Goal: Check status: Check status

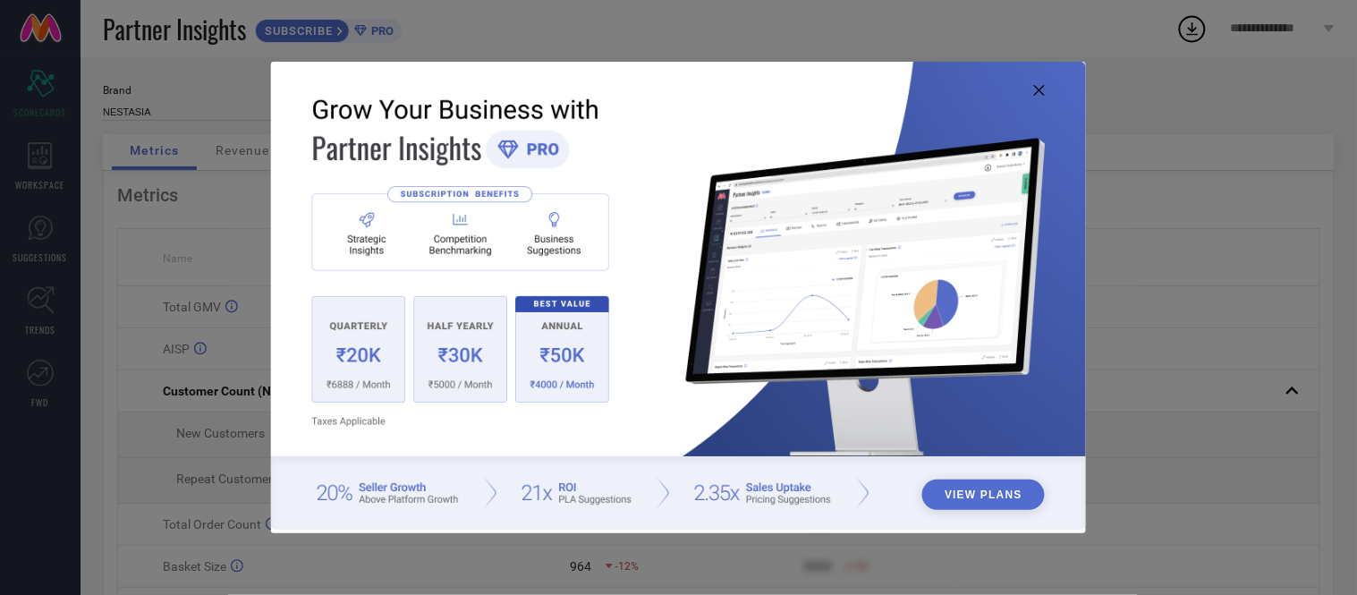
click at [1044, 85] on icon at bounding box center [1039, 90] width 11 height 11
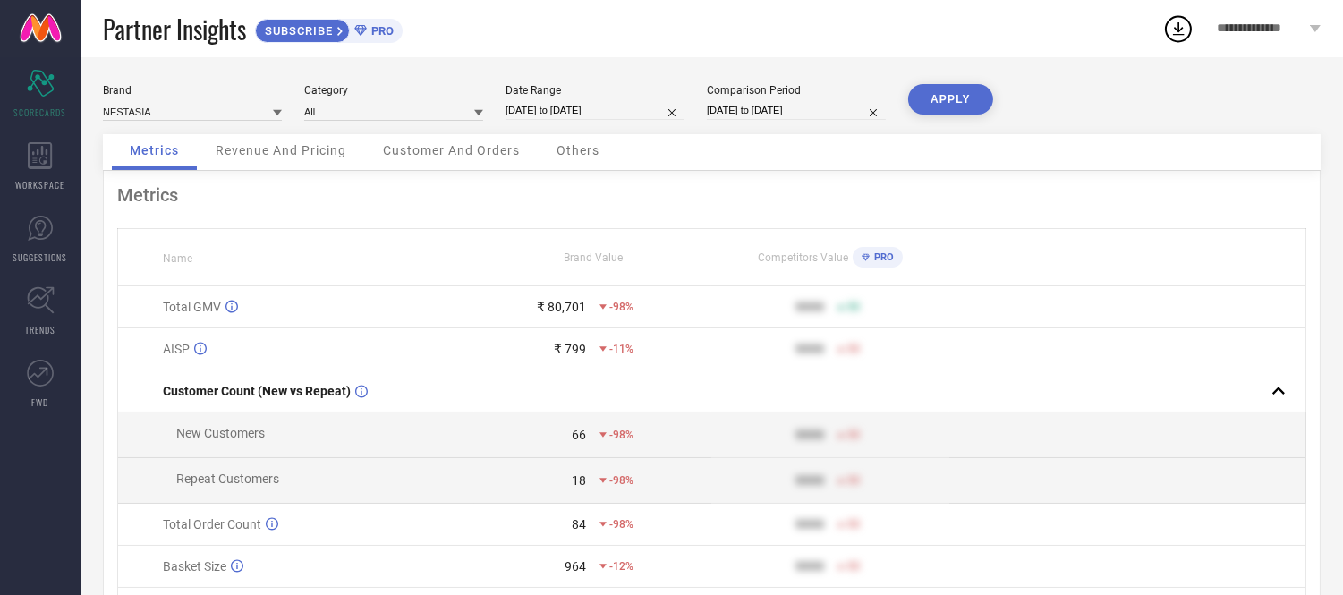
select select "8"
select select "2025"
select select "9"
select select "2025"
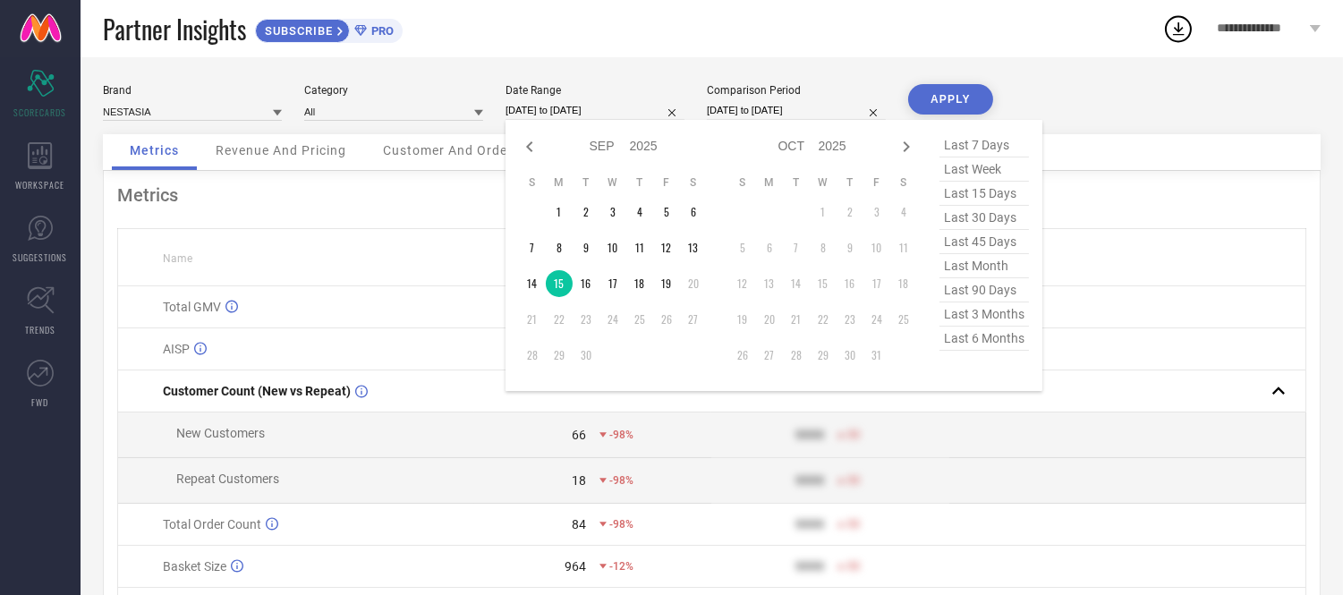
click at [618, 102] on input "[DATE] to [DATE]" at bounding box center [594, 110] width 179 height 19
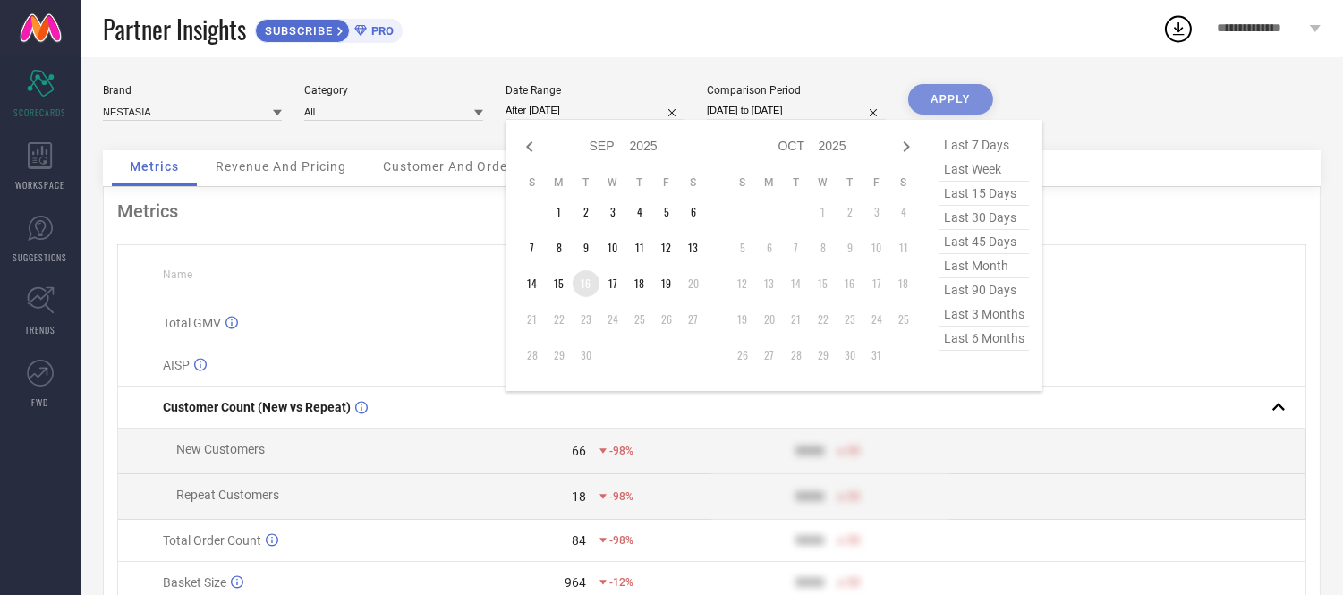
click at [588, 288] on td "16" at bounding box center [585, 283] width 27 height 27
type input "[DATE] to [DATE]"
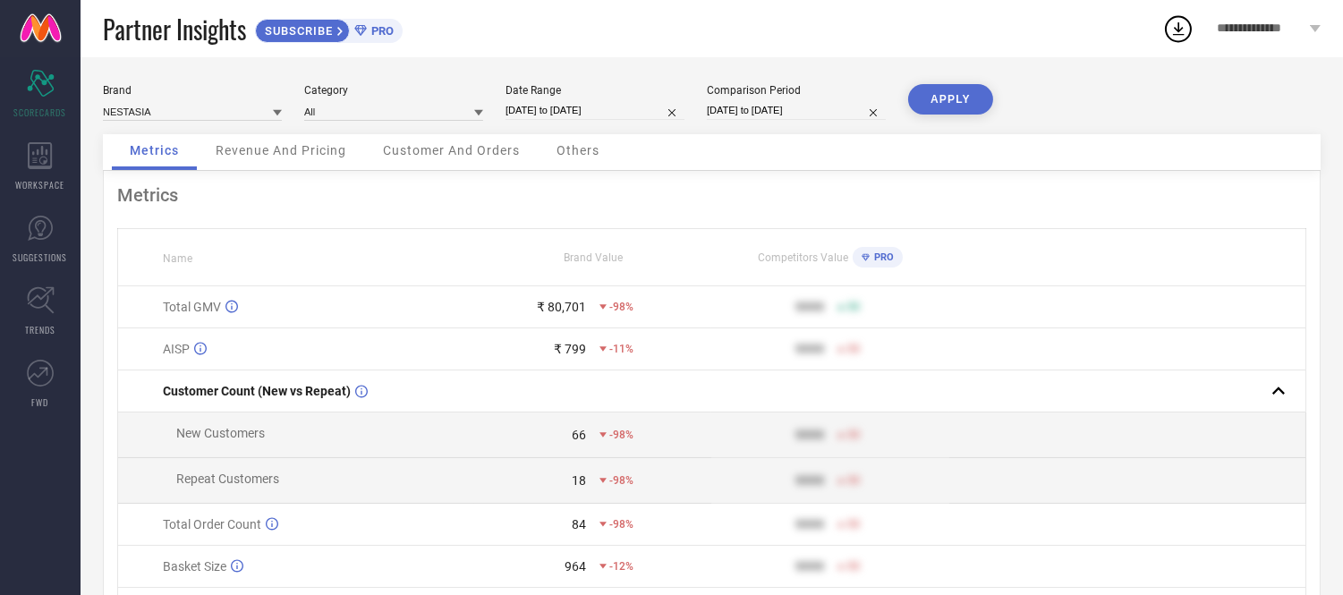
click at [970, 85] on button "APPLY" at bounding box center [950, 99] width 85 height 30
click at [573, 152] on span "Others" at bounding box center [577, 150] width 43 height 14
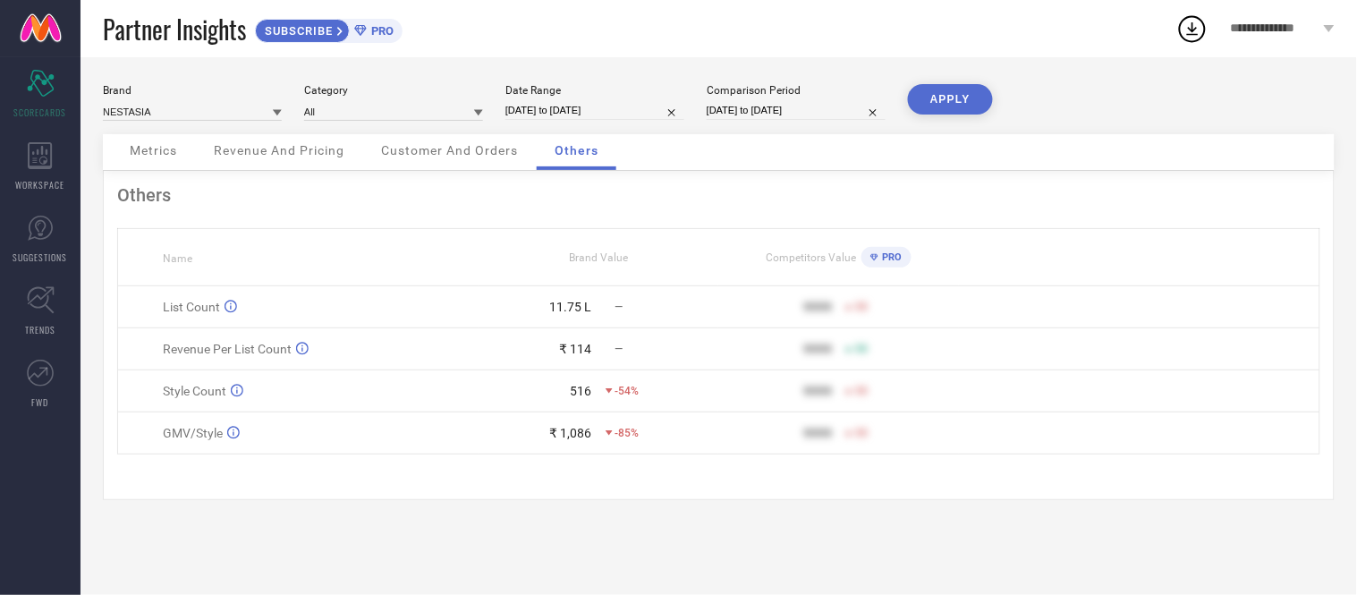
select select "8"
select select "2025"
select select "9"
select select "2025"
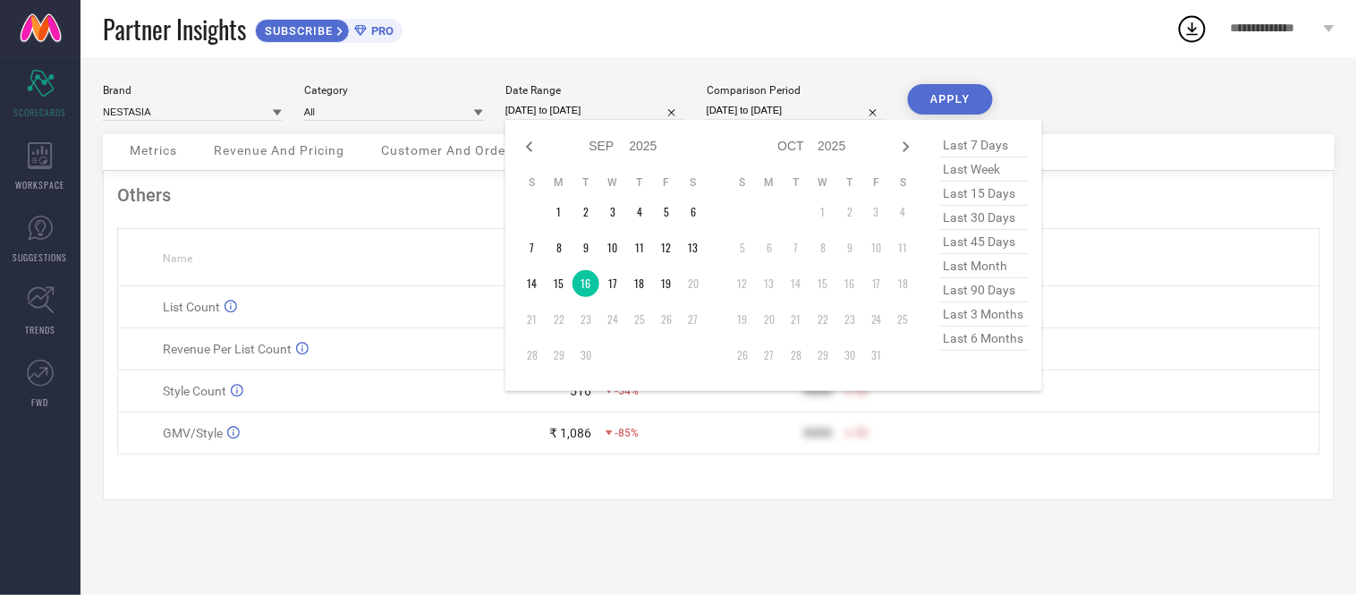
click at [623, 114] on input "[DATE] to [DATE]" at bounding box center [594, 110] width 179 height 19
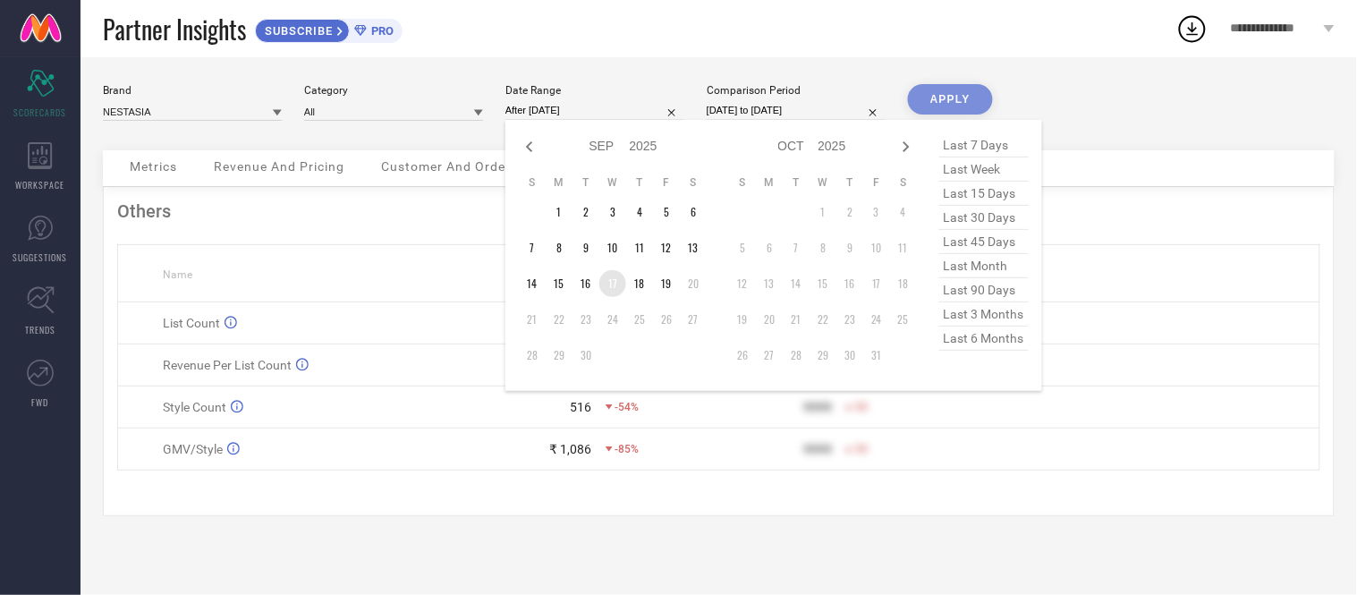
click at [617, 284] on td "17" at bounding box center [612, 283] width 27 height 27
type input "[DATE] to [DATE]"
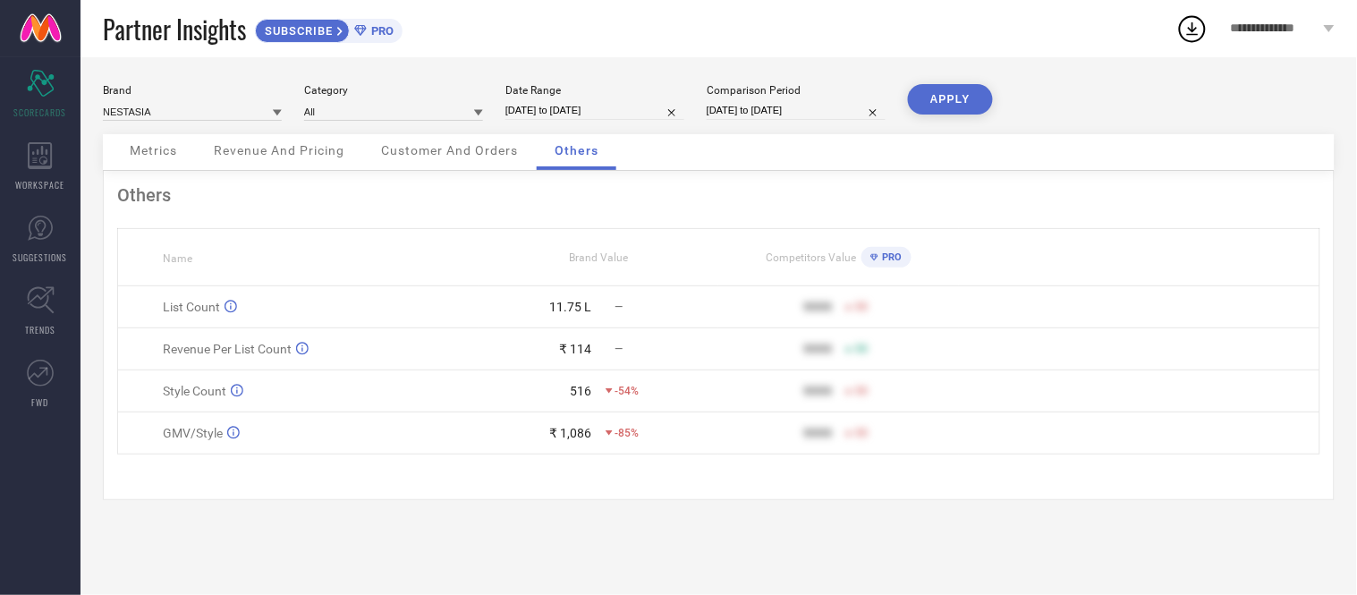
click at [940, 100] on button "APPLY" at bounding box center [950, 99] width 85 height 30
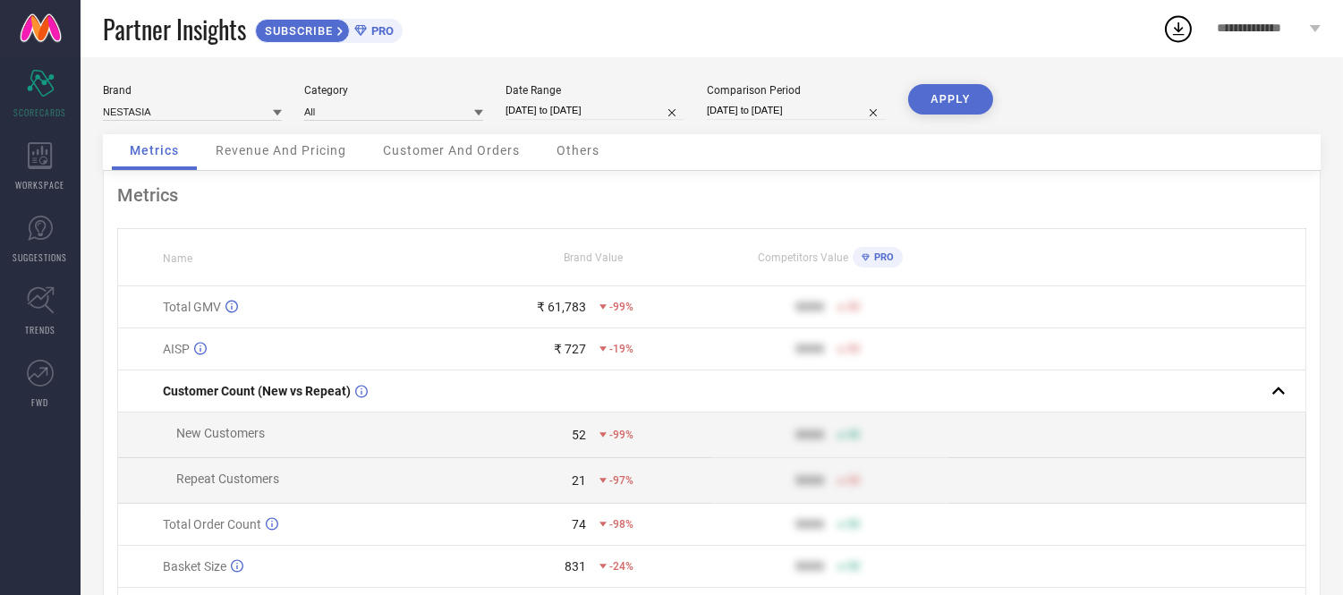
click at [566, 148] on span "Others" at bounding box center [577, 150] width 43 height 14
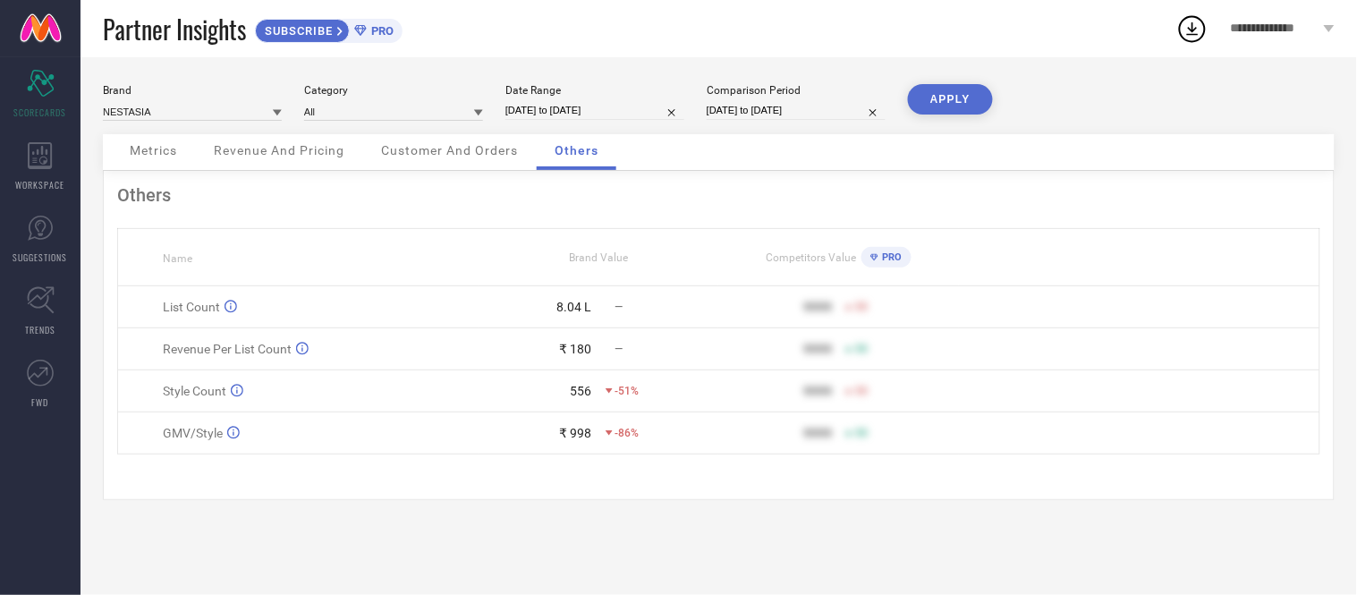
select select "8"
select select "2025"
select select "9"
select select "2025"
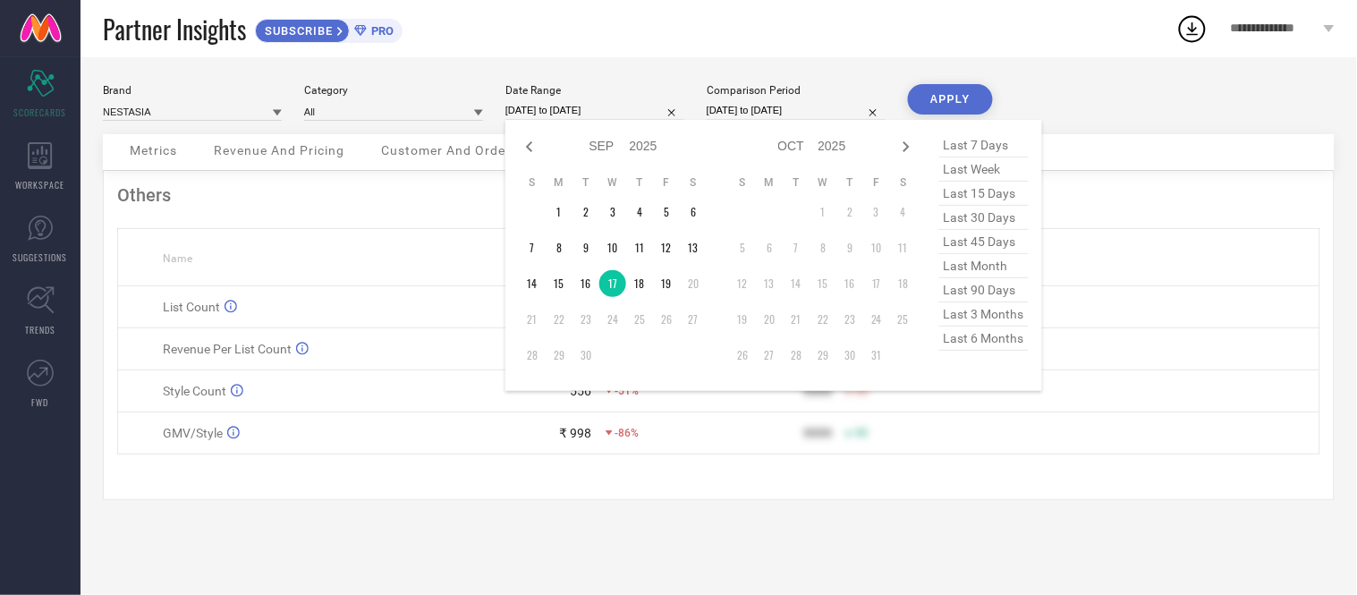
click at [620, 111] on input "[DATE] to [DATE]" at bounding box center [594, 110] width 179 height 19
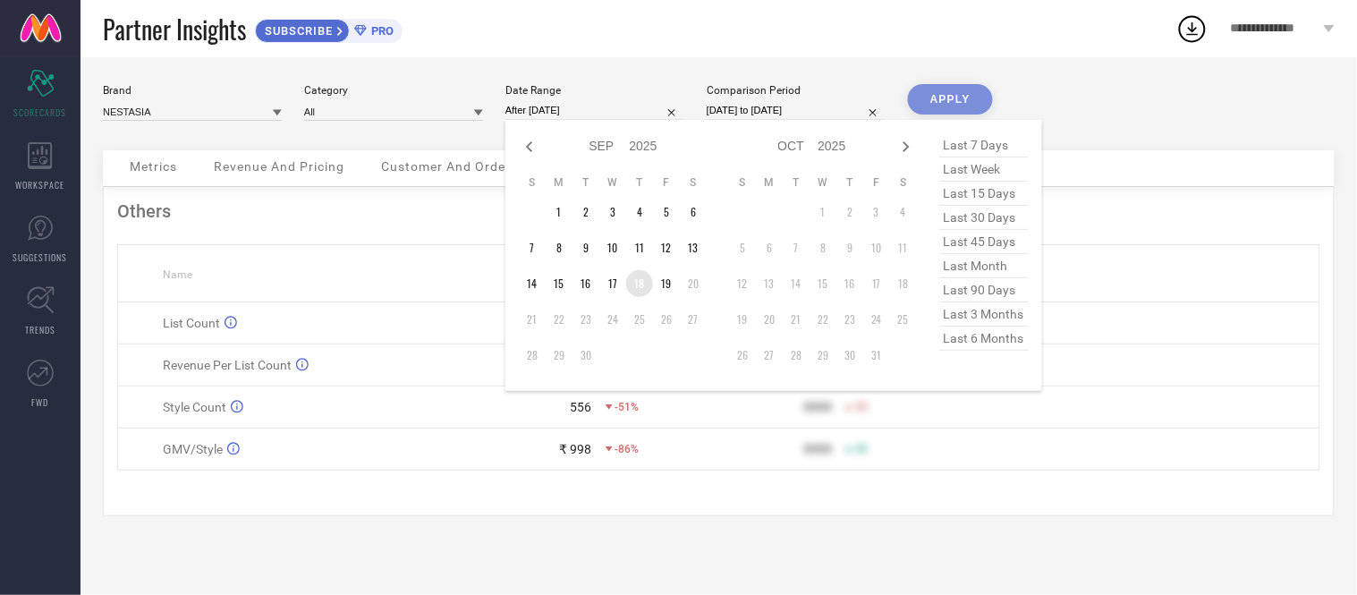
click at [640, 278] on td "18" at bounding box center [639, 283] width 27 height 27
type input "[DATE] to [DATE]"
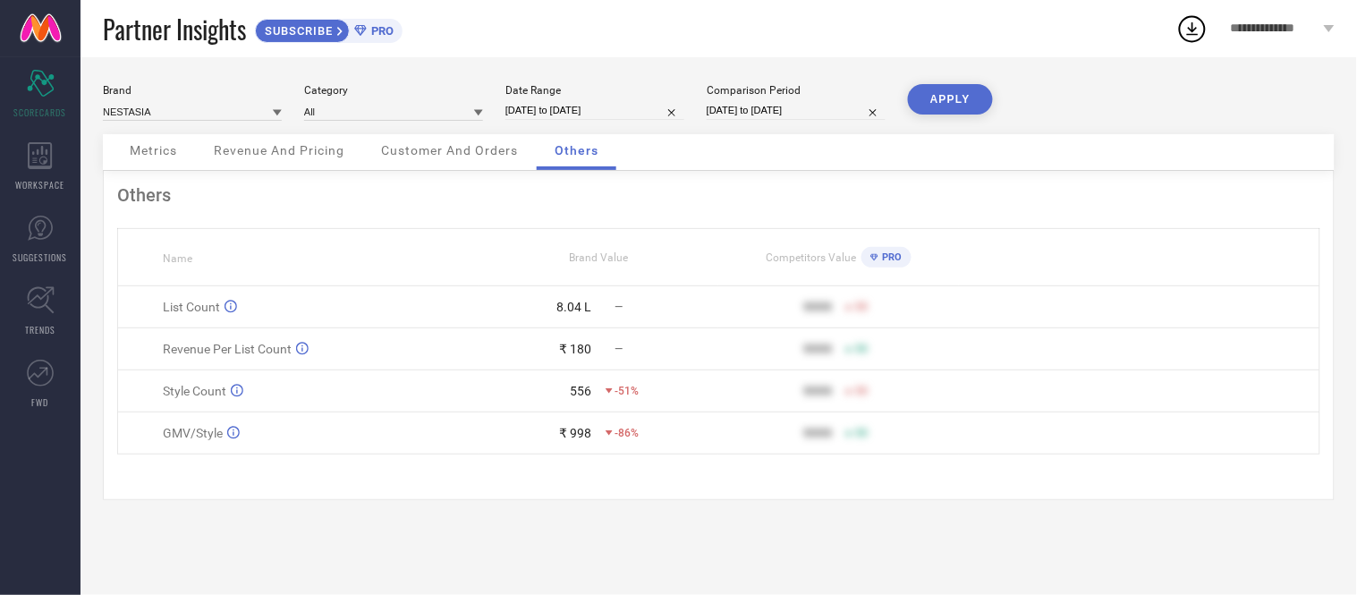
click at [959, 85] on button "APPLY" at bounding box center [950, 99] width 85 height 30
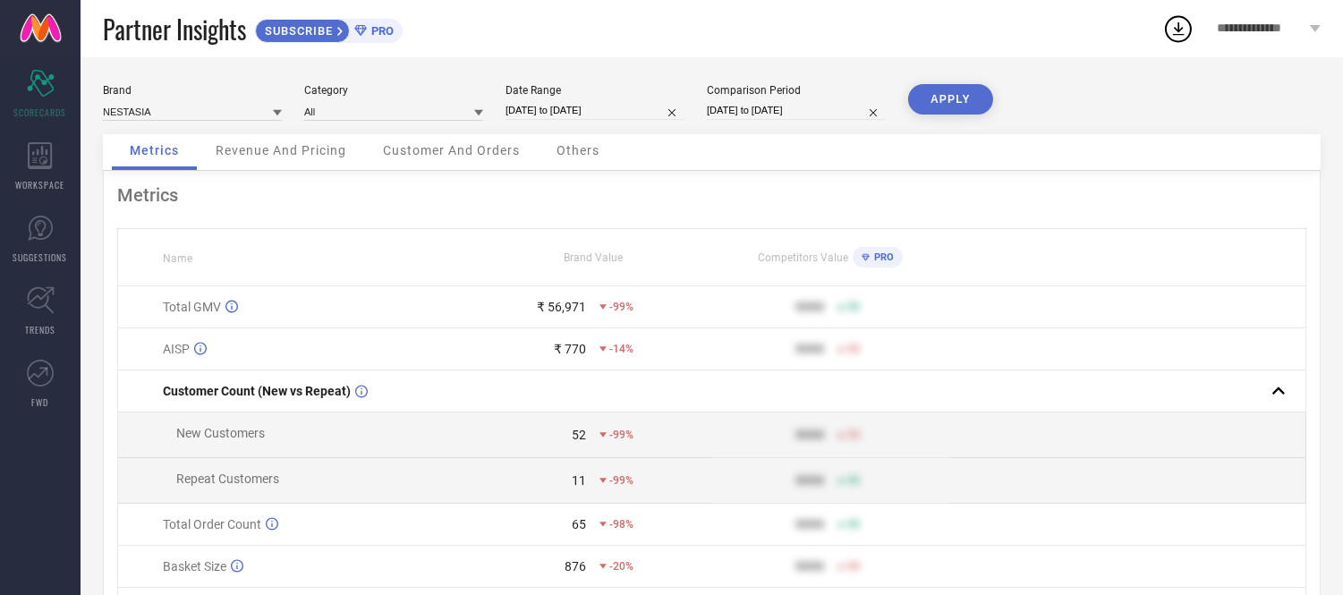
click at [571, 148] on span "Others" at bounding box center [577, 150] width 43 height 14
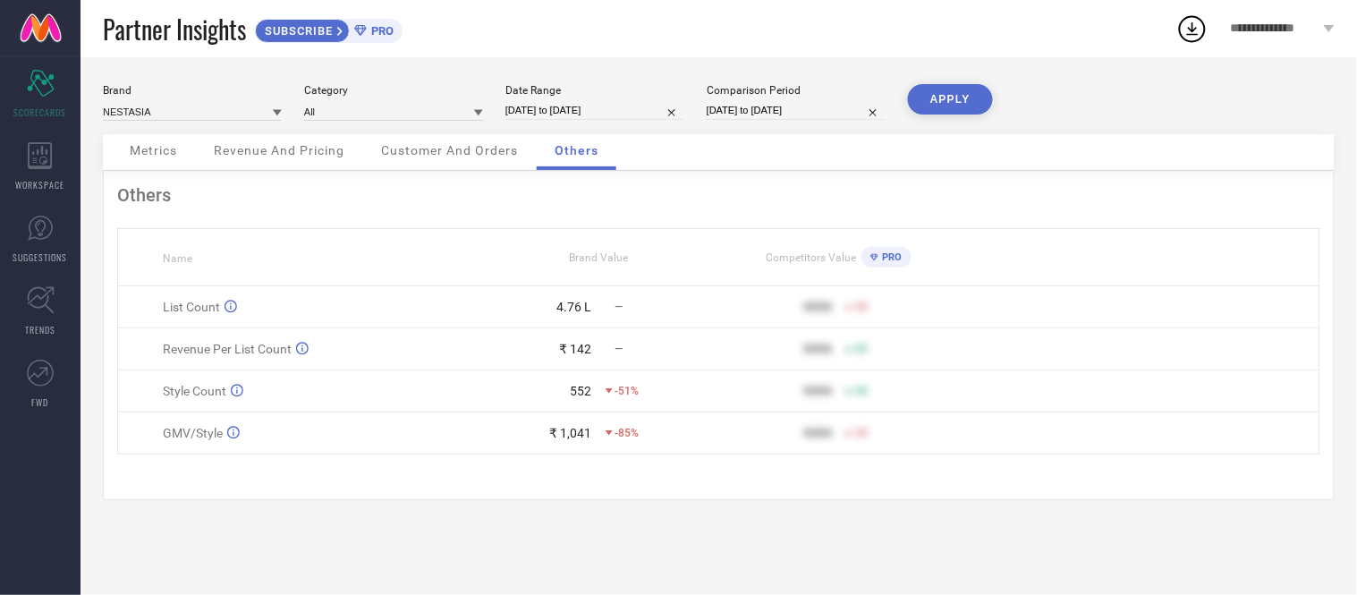
click at [633, 114] on input "[DATE] to [DATE]" at bounding box center [594, 110] width 179 height 19
select select "8"
select select "2025"
select select "9"
select select "2025"
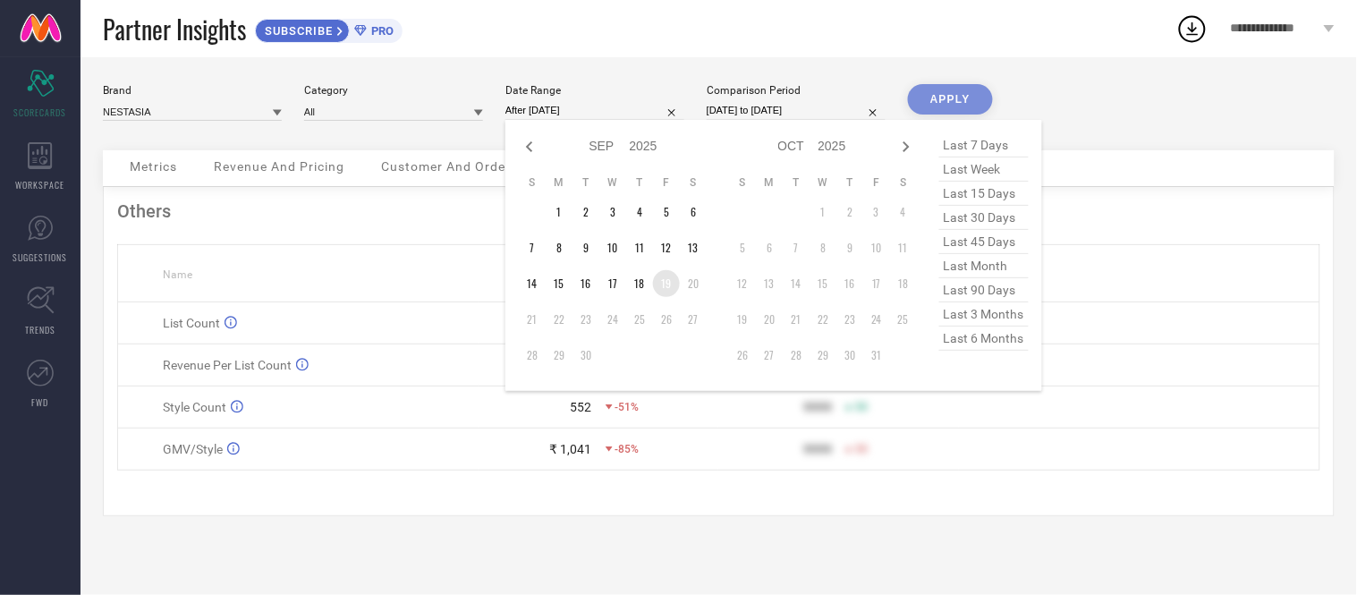
click at [672, 283] on td "19" at bounding box center [666, 283] width 27 height 27
type input "[DATE] to [DATE]"
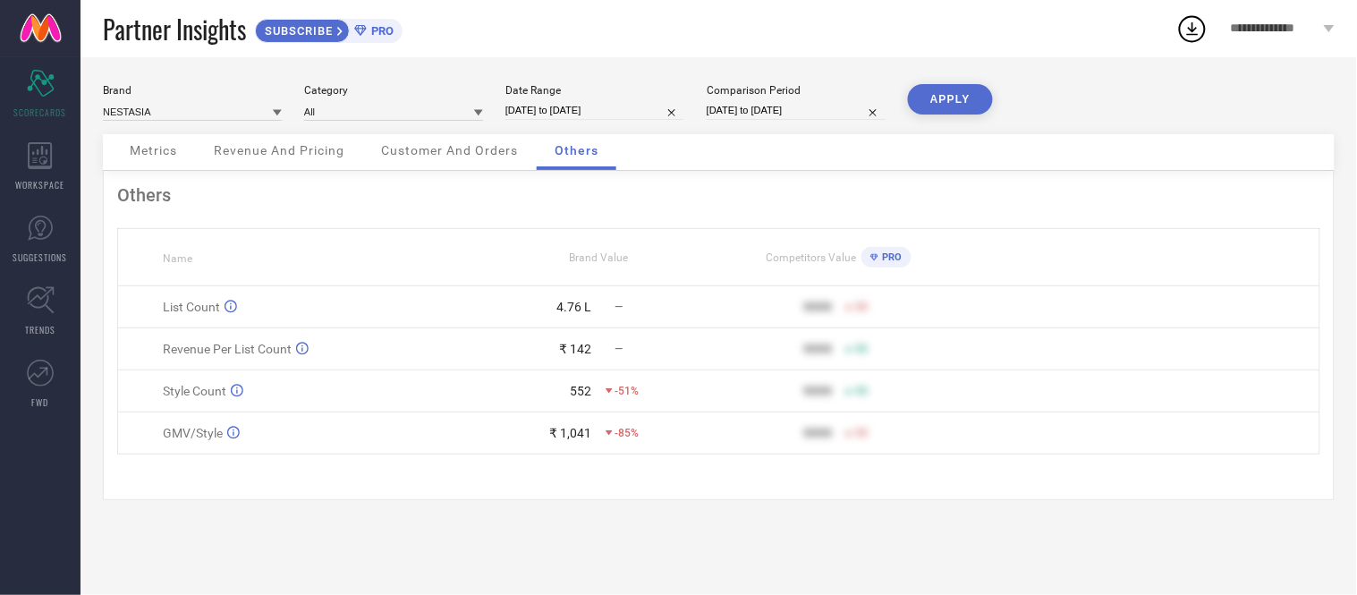
click at [939, 88] on button "APPLY" at bounding box center [950, 99] width 85 height 30
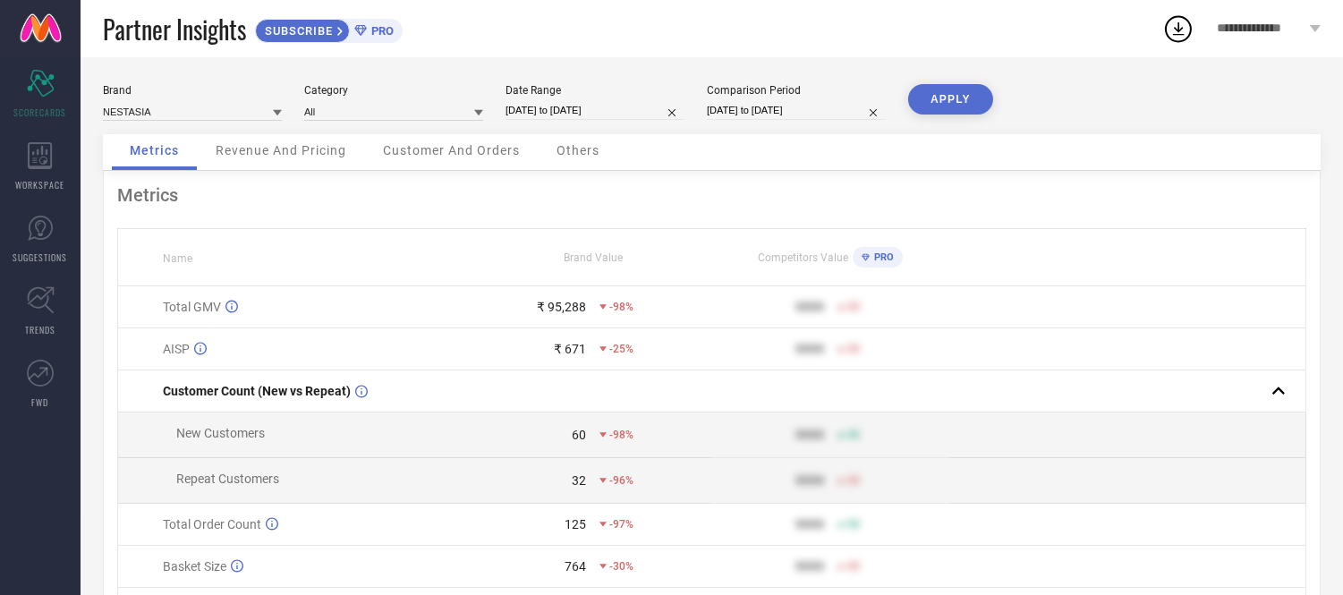
click at [571, 157] on span "Others" at bounding box center [577, 150] width 43 height 14
